Goal: Task Accomplishment & Management: Manage account settings

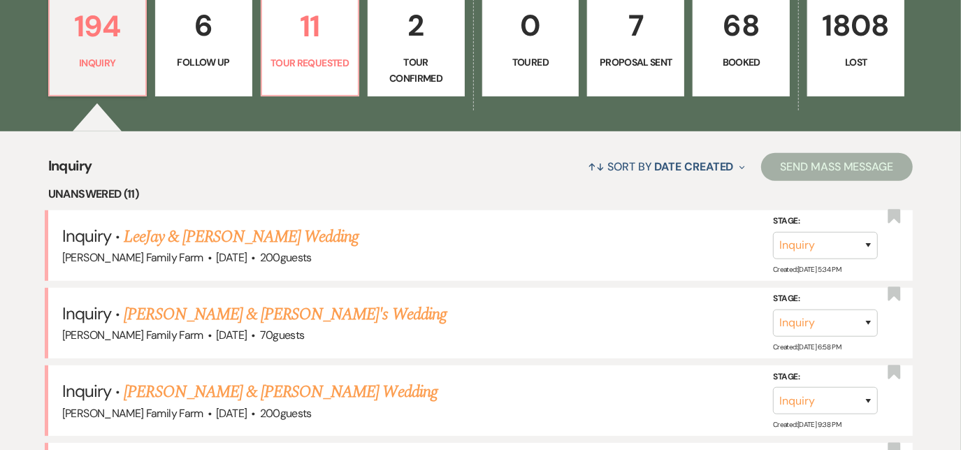
scroll to position [416, 0]
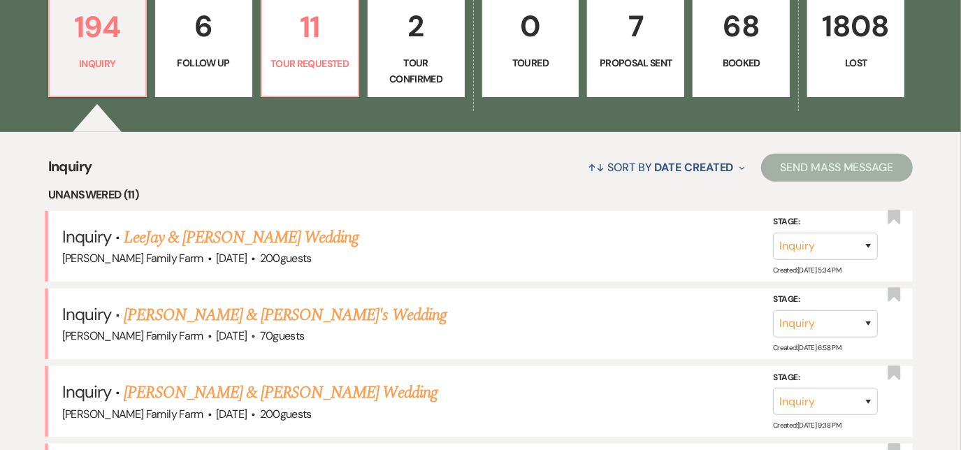
click at [741, 50] on link "68 Booked" at bounding box center [740, 44] width 97 height 105
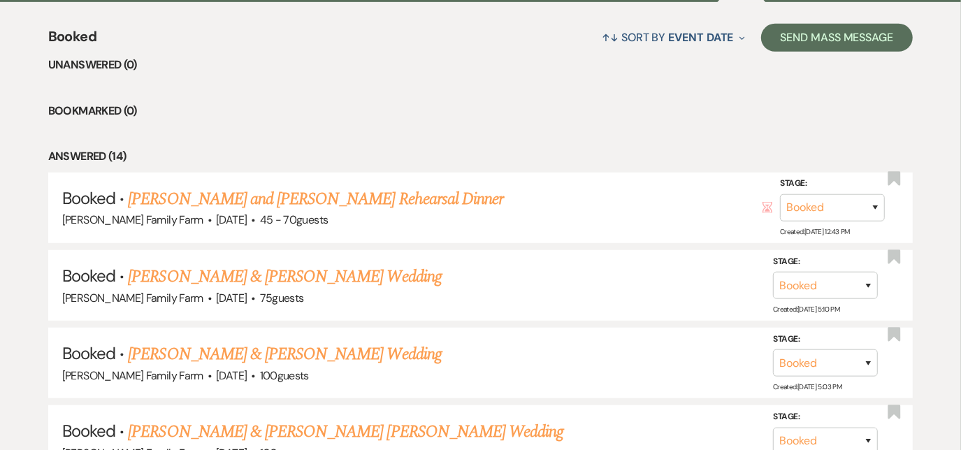
scroll to position [546, 0]
click at [275, 275] on link "[PERSON_NAME] & [PERSON_NAME] Wedding" at bounding box center [284, 276] width 313 height 25
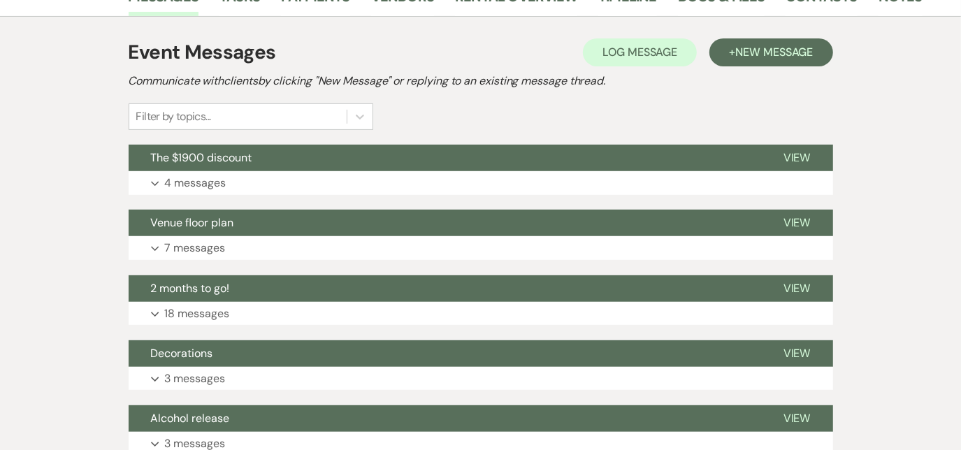
scroll to position [286, 0]
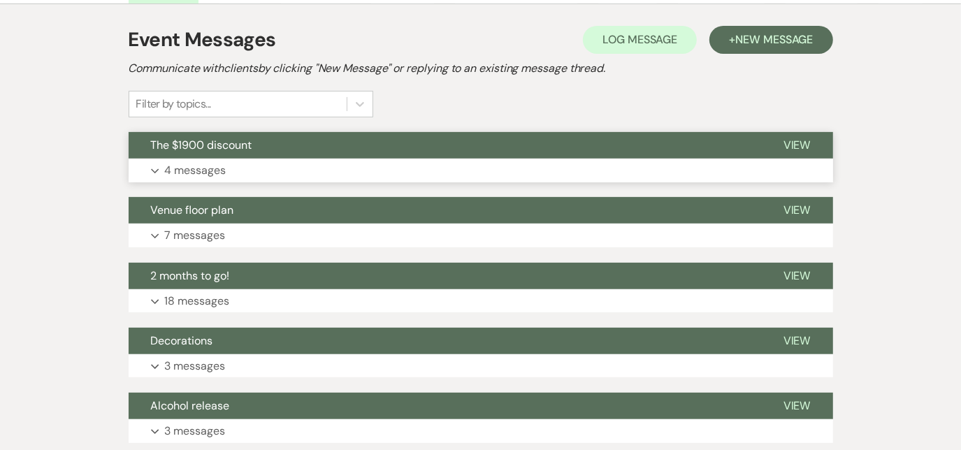
click at [208, 173] on p "4 messages" at bounding box center [195, 170] width 61 height 18
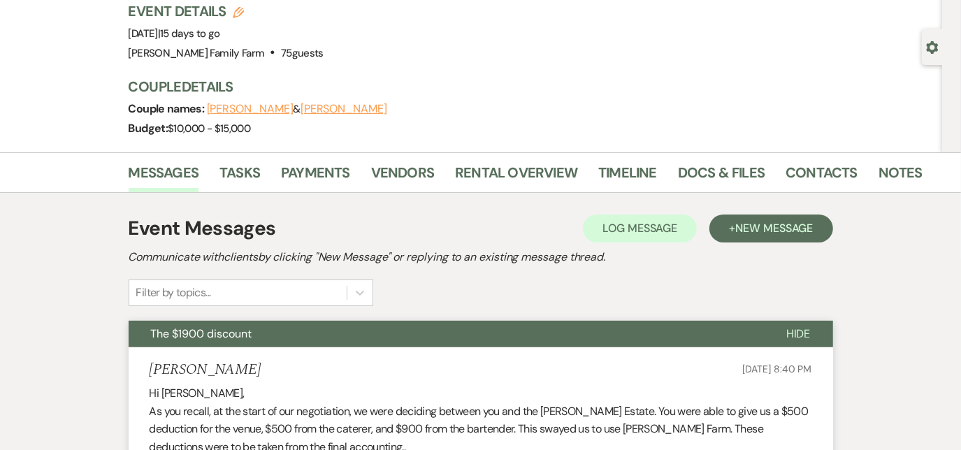
scroll to position [0, 0]
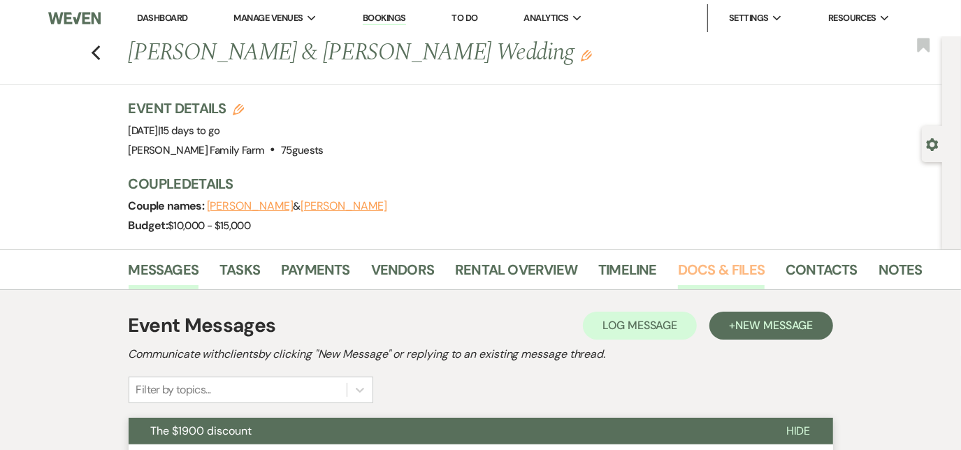
click at [706, 272] on link "Docs & Files" at bounding box center [721, 274] width 87 height 31
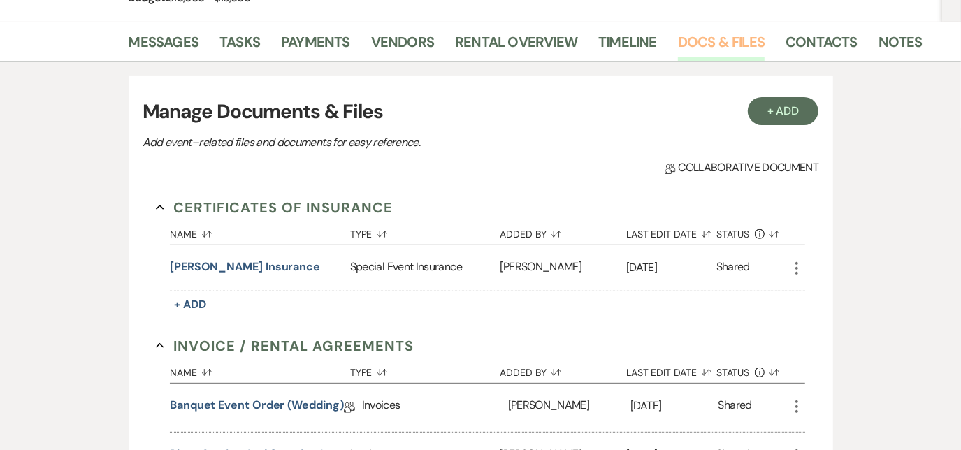
scroll to position [257, 0]
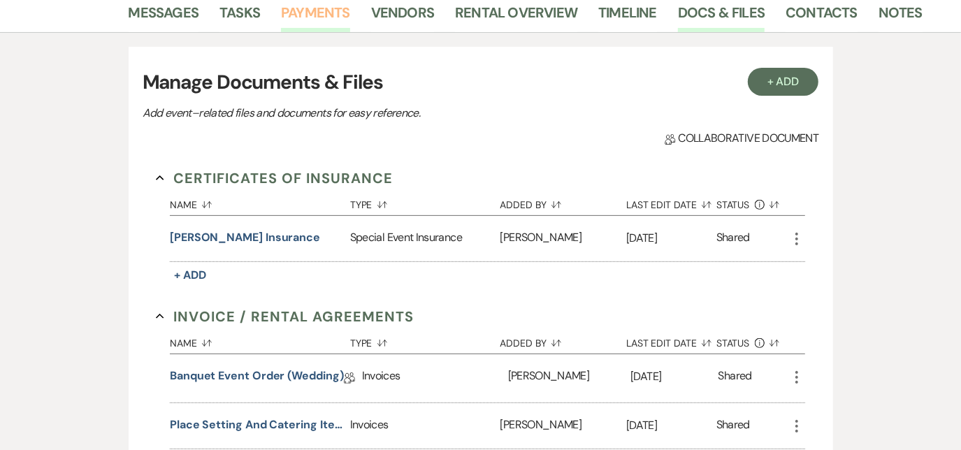
click at [327, 19] on link "Payments" at bounding box center [315, 16] width 69 height 31
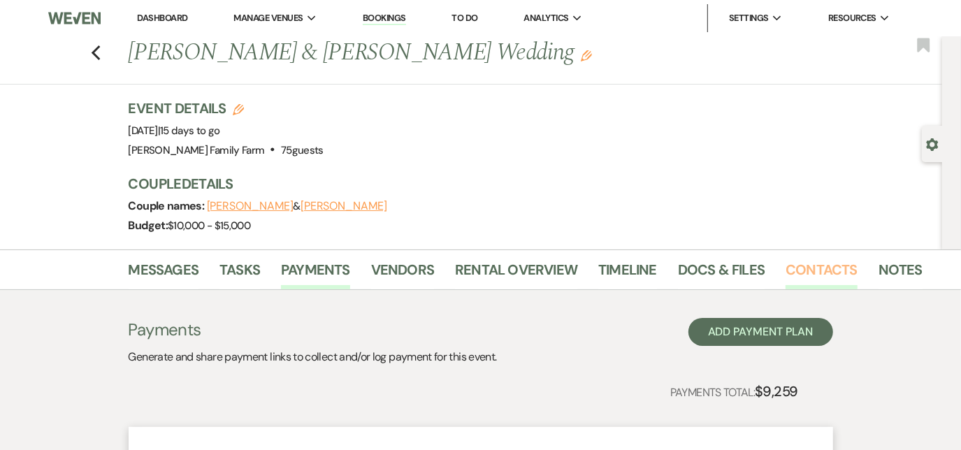
click at [807, 276] on link "Contacts" at bounding box center [821, 274] width 72 height 31
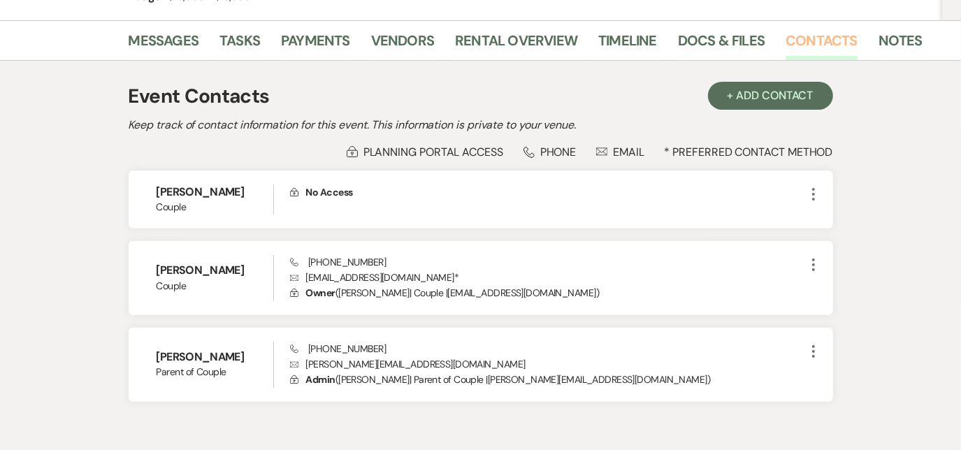
scroll to position [230, 0]
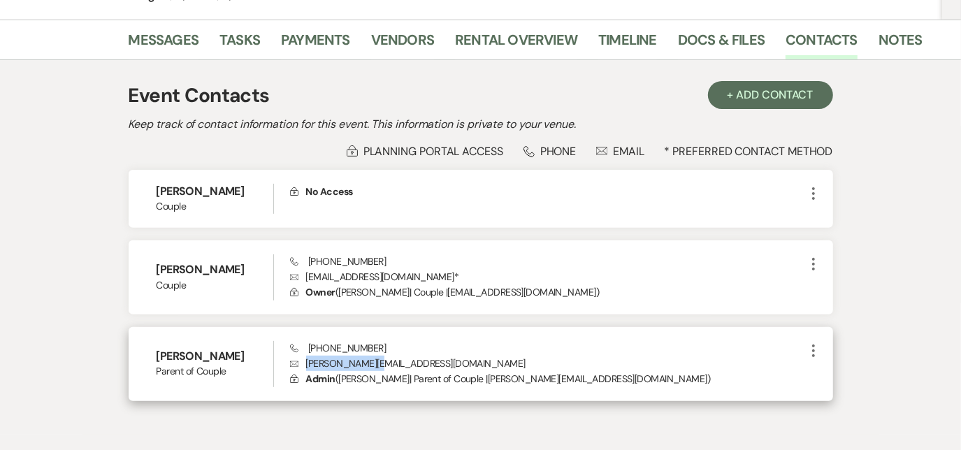
drag, startPoint x: 376, startPoint y: 364, endPoint x: 307, endPoint y: 367, distance: 69.2
click at [307, 367] on p "Envelope [PERSON_NAME][EMAIL_ADDRESS][DOMAIN_NAME]" at bounding box center [547, 363] width 515 height 15
copy p "[PERSON_NAME][EMAIL_ADDRESS][DOMAIN_NAME]"
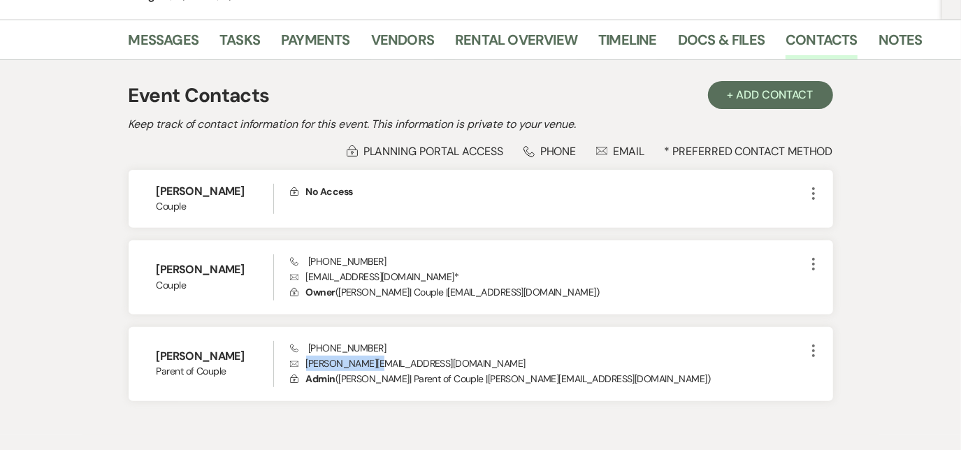
scroll to position [0, 0]
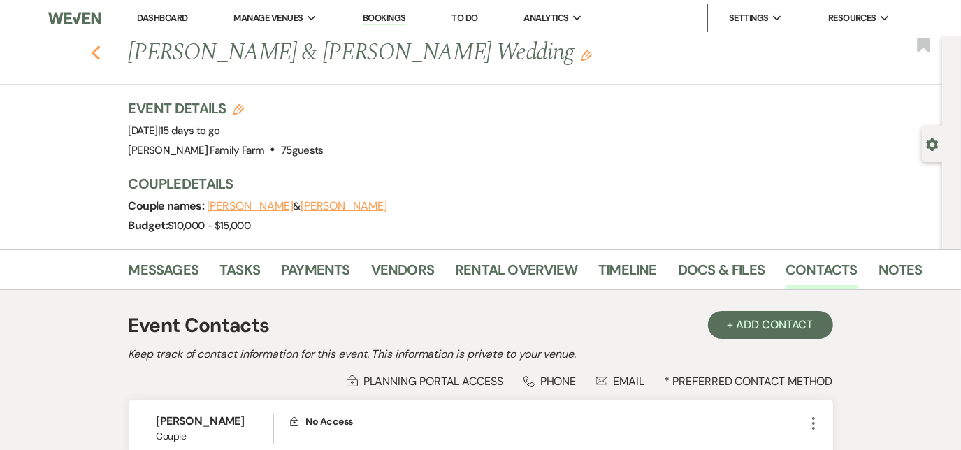
click at [100, 55] on use "button" at bounding box center [95, 52] width 9 height 15
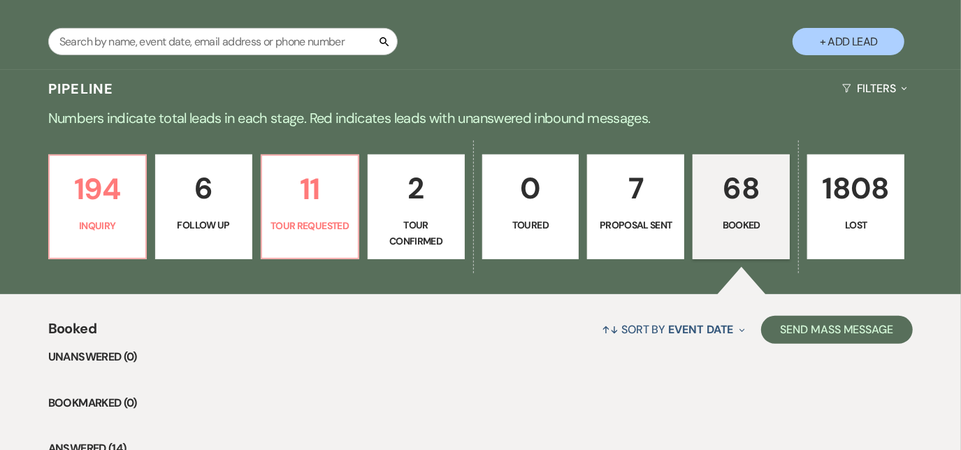
scroll to position [248, 0]
